Goal: Browse casually

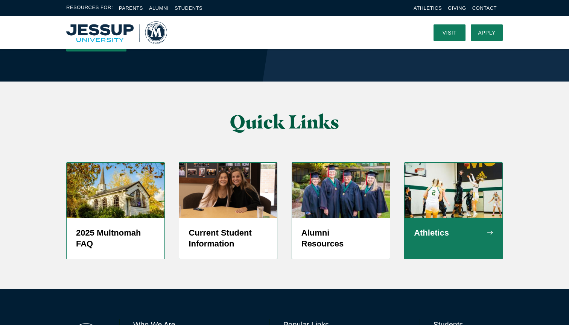
scroll to position [1586, 0]
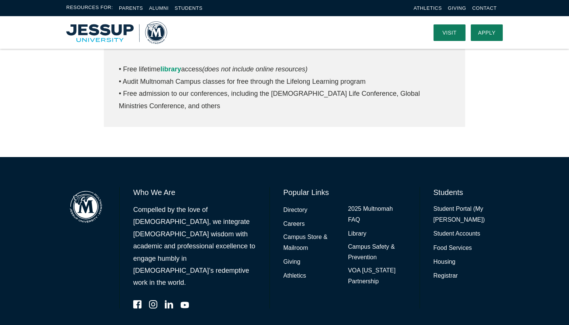
scroll to position [379, 0]
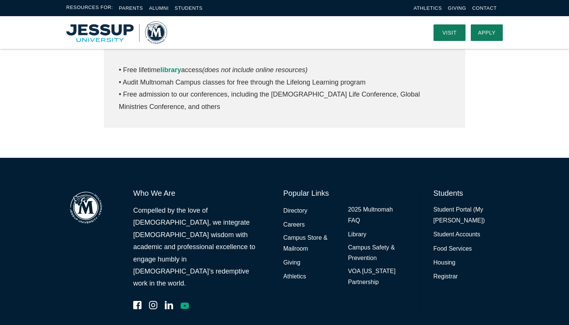
click at [187, 303] on icon "YouTube" at bounding box center [185, 306] width 8 height 6
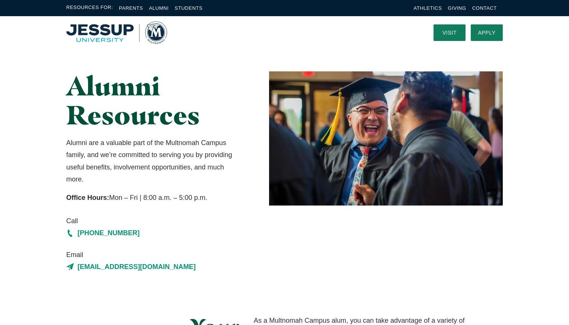
scroll to position [0, 0]
click at [103, 32] on img "Home" at bounding box center [116, 32] width 101 height 23
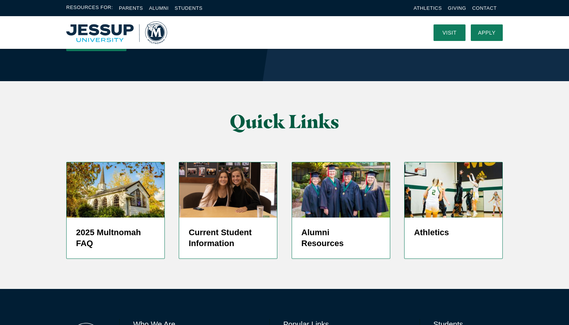
scroll to position [1794, 0]
